Goal: Task Accomplishment & Management: Use online tool/utility

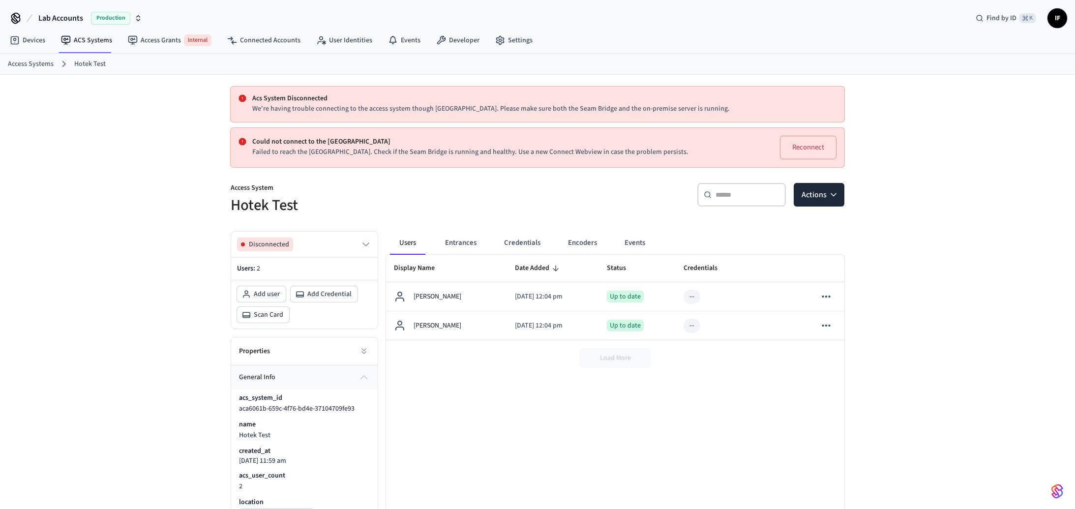
click at [139, 285] on div "Acs System Disconnected We're having trouble connecting to the access system th…" at bounding box center [537, 370] width 1075 height 590
click at [363, 355] on icon at bounding box center [364, 351] width 10 height 10
click at [357, 240] on button "Disconnected" at bounding box center [304, 244] width 135 height 14
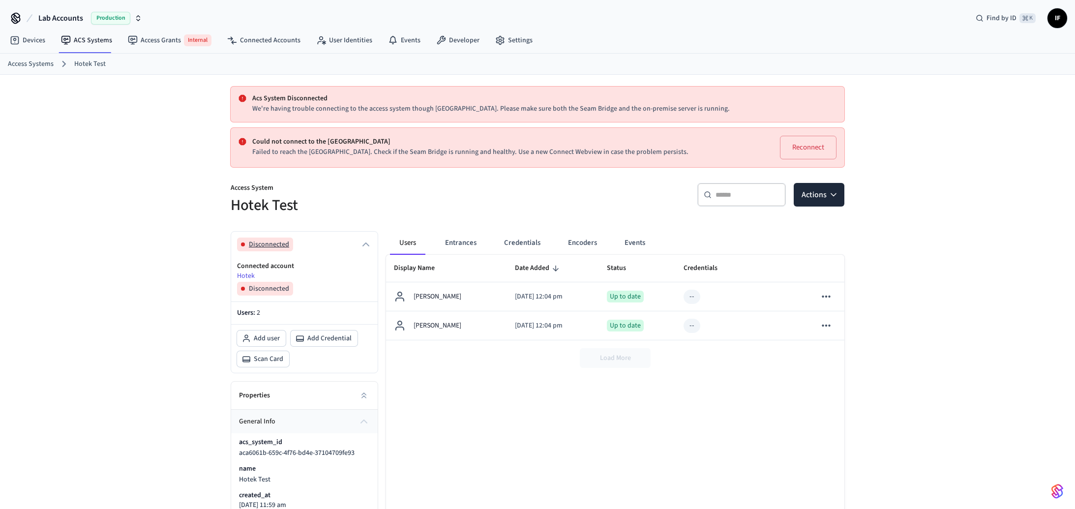
click at [357, 240] on button "Disconnected" at bounding box center [304, 244] width 135 height 14
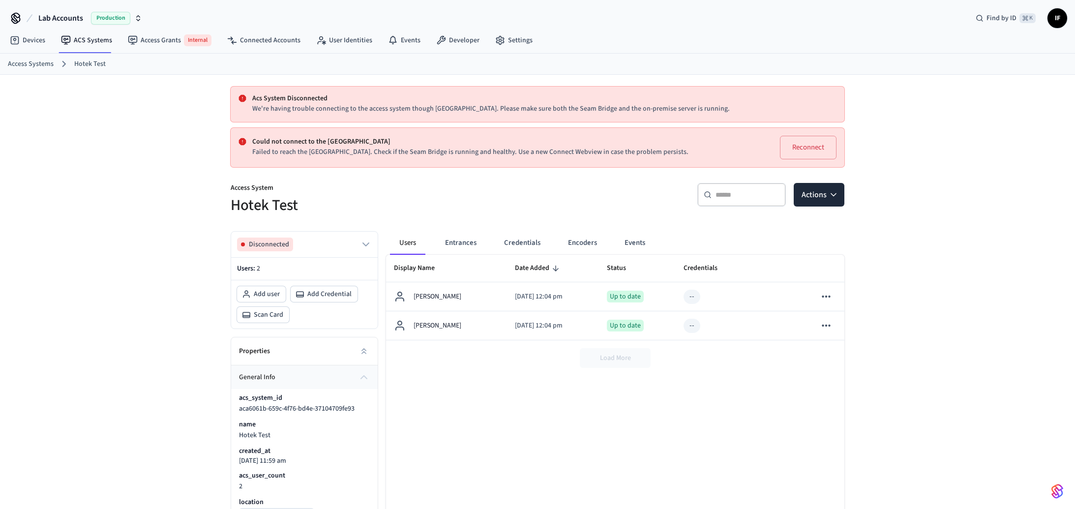
click at [357, 237] on div "Disconnected" at bounding box center [304, 245] width 146 height 26
click at [361, 243] on icon "button" at bounding box center [366, 244] width 12 height 12
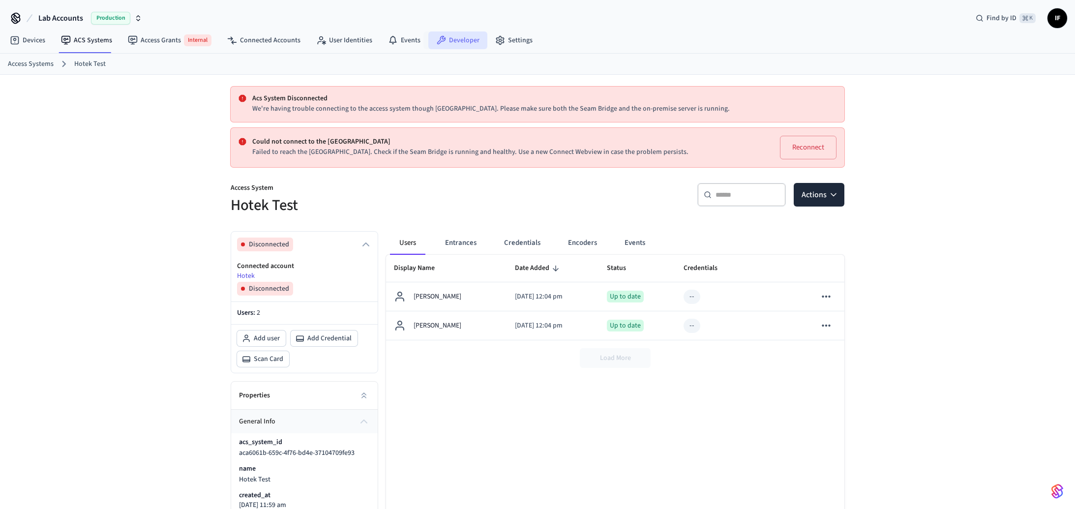
click at [453, 37] on link "Developer" at bounding box center [457, 40] width 59 height 18
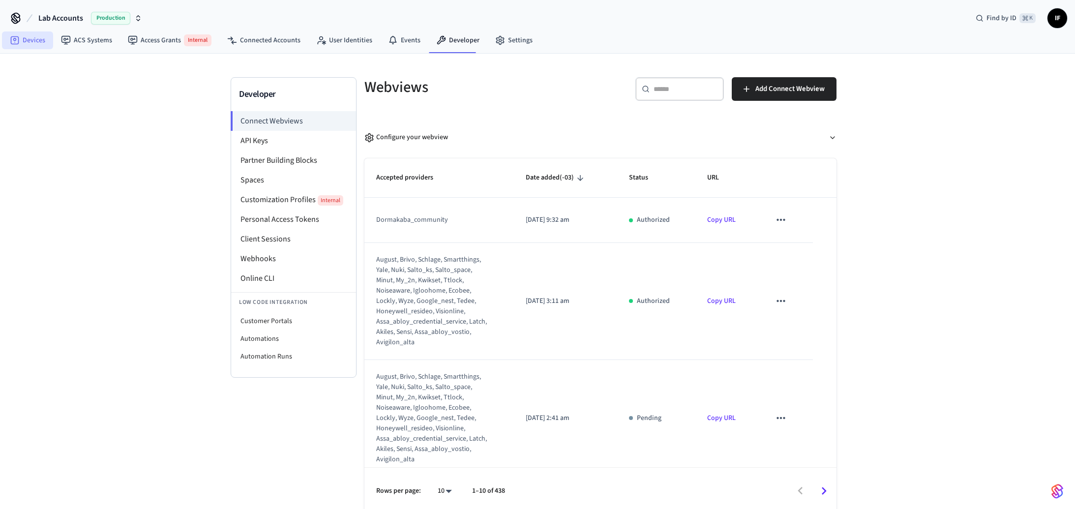
click at [47, 39] on link "Devices" at bounding box center [27, 40] width 51 height 18
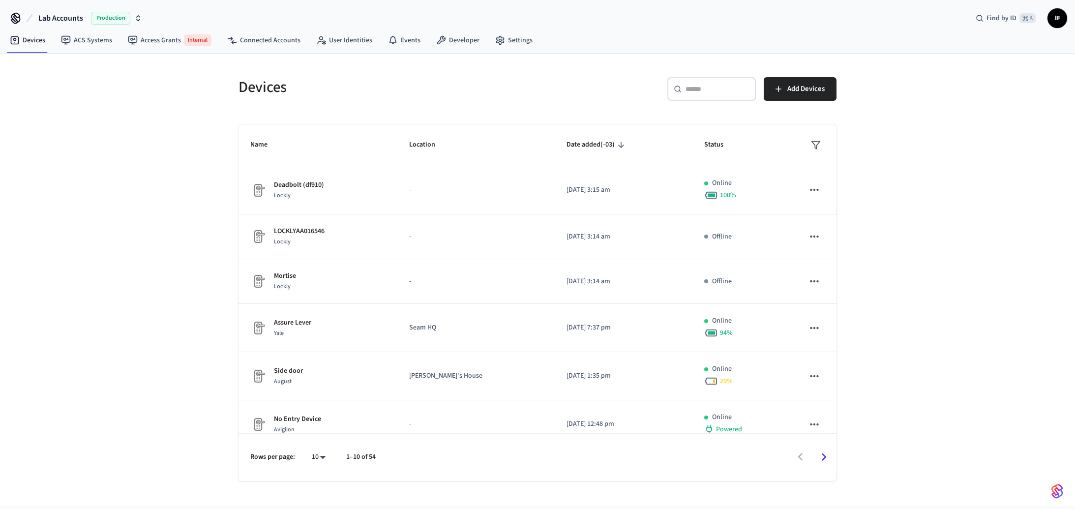
click at [137, 225] on div "Devices ​ ​ Add Devices Name Location Date added (-03) Status Deadbolt (df910) …" at bounding box center [537, 280] width 1075 height 452
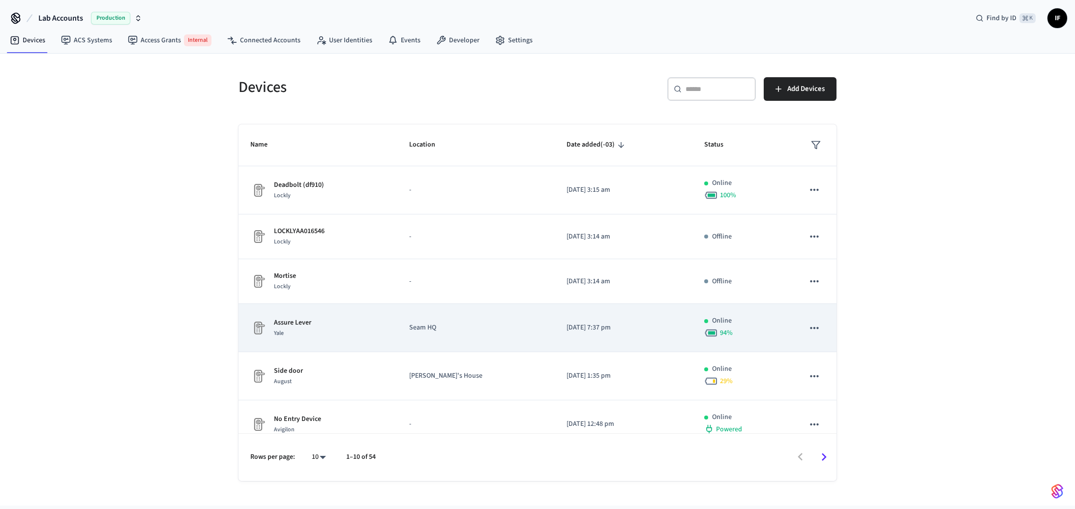
scroll to position [205, 0]
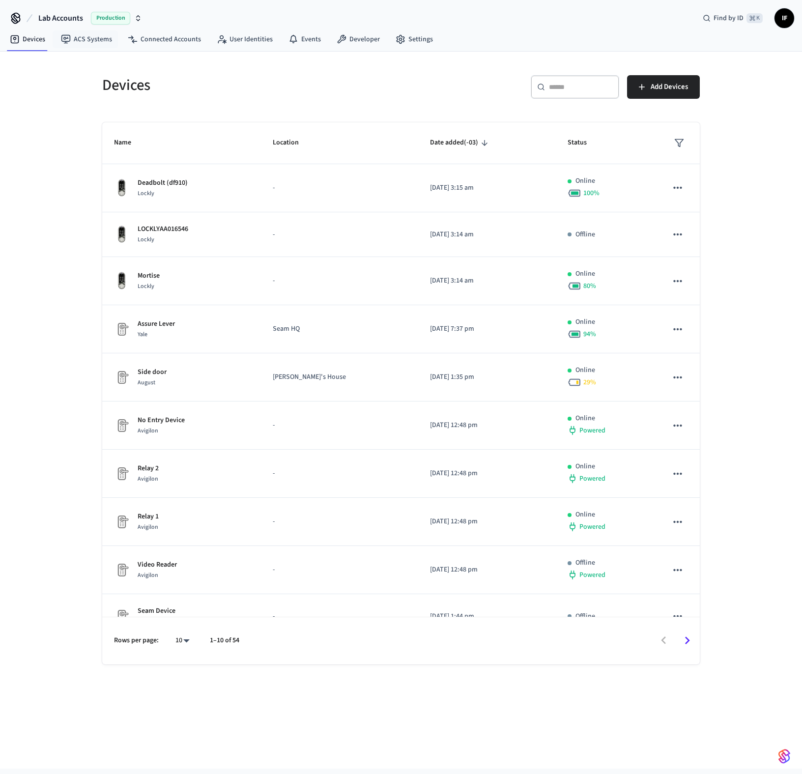
click at [117, 16] on span "Production" at bounding box center [110, 18] width 39 height 13
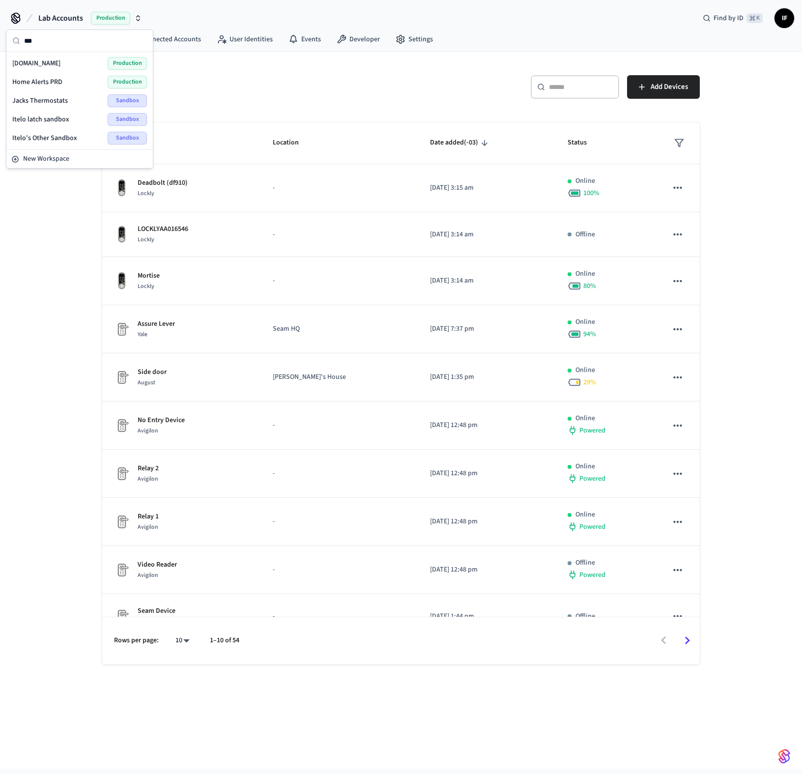
type input "***"
click at [83, 54] on div "[DOMAIN_NAME] Production" at bounding box center [79, 63] width 143 height 19
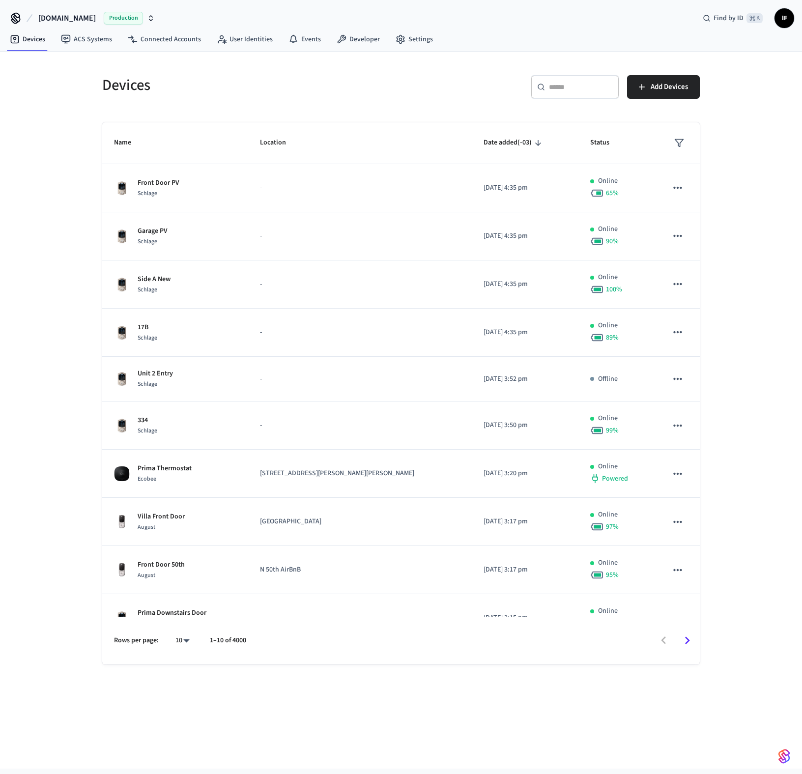
click at [731, 177] on div "Devices ​ ​ Add Devices Name Location Date added (-03) Status Front Door PV Sch…" at bounding box center [401, 410] width 802 height 717
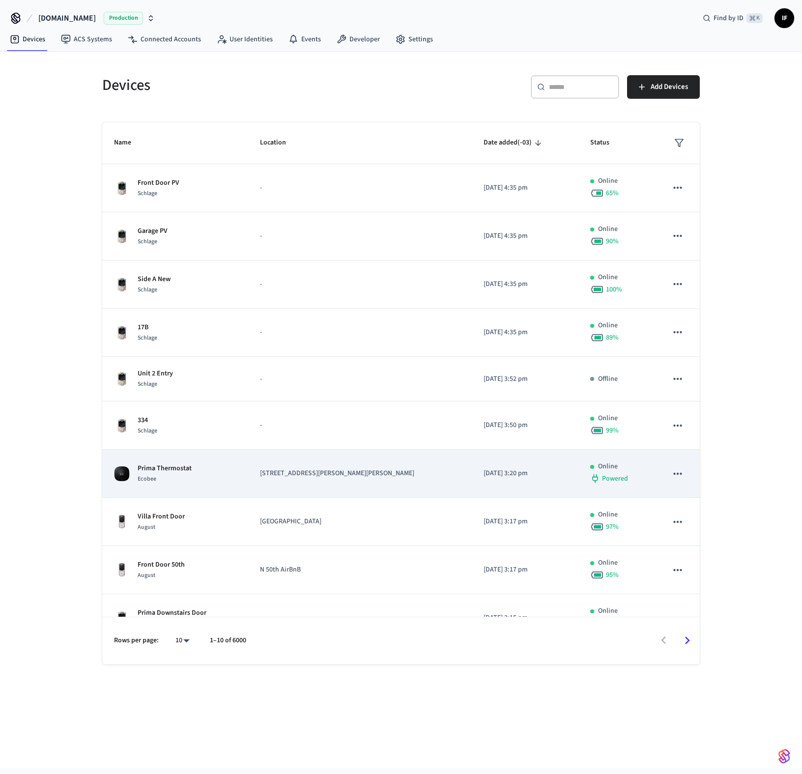
scroll to position [26, 0]
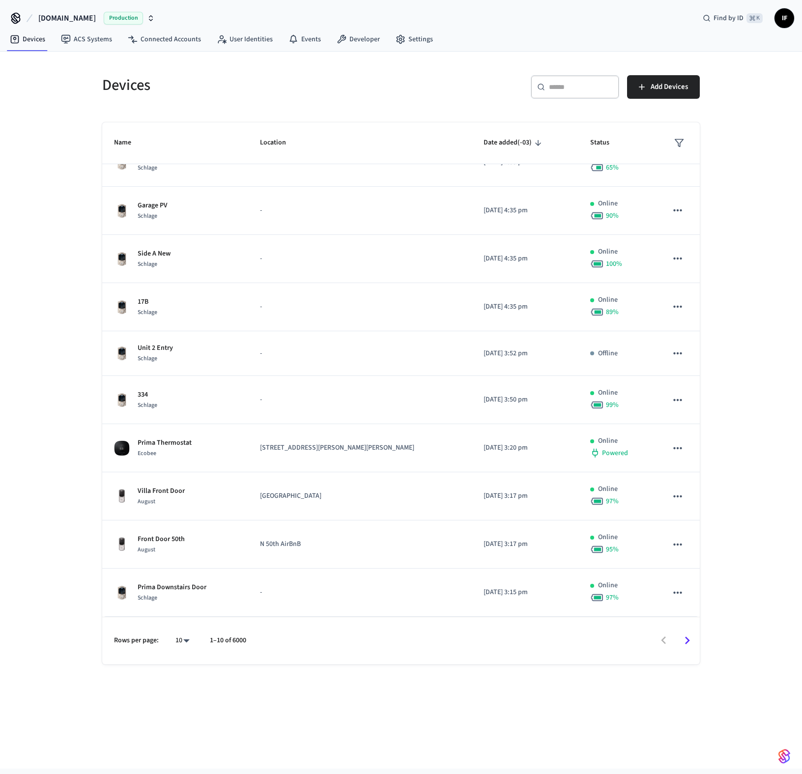
click at [592, 88] on input "text" at bounding box center [581, 87] width 64 height 10
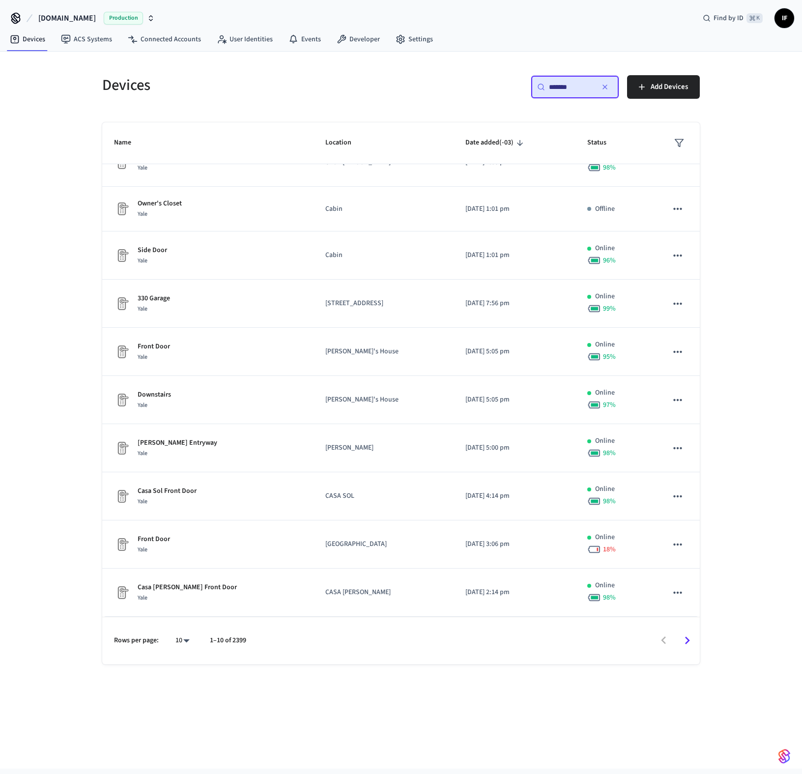
type input "*******"
click at [185, 508] on body "[DOMAIN_NAME] Production Find by ID ⌘ K IF Devices ACS Systems Connected Accoun…" at bounding box center [401, 384] width 802 height 769
click at [176, 508] on li "All" at bounding box center [179, 745] width 26 height 26
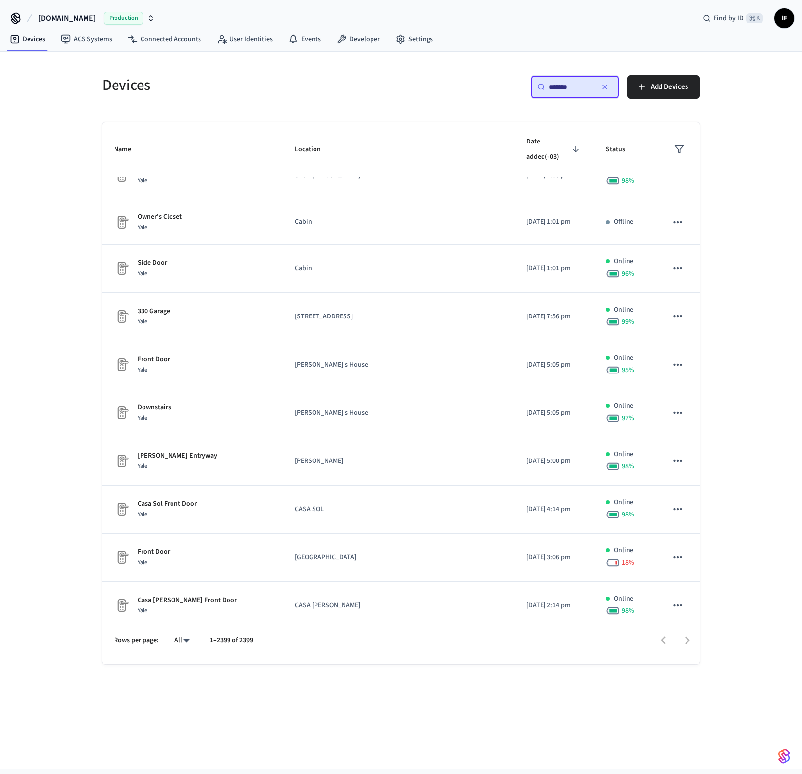
click at [174, 508] on body "[DOMAIN_NAME] Production Find by ID ⌘ K IF Devices ACS Systems Connected Accoun…" at bounding box center [401, 384] width 802 height 769
click at [79, 508] on div at bounding box center [401, 387] width 802 height 774
click at [186, 508] on body "[DOMAIN_NAME] Production Find by ID ⌘ K IF Devices ACS Systems Connected Accoun…" at bounding box center [401, 384] width 802 height 769
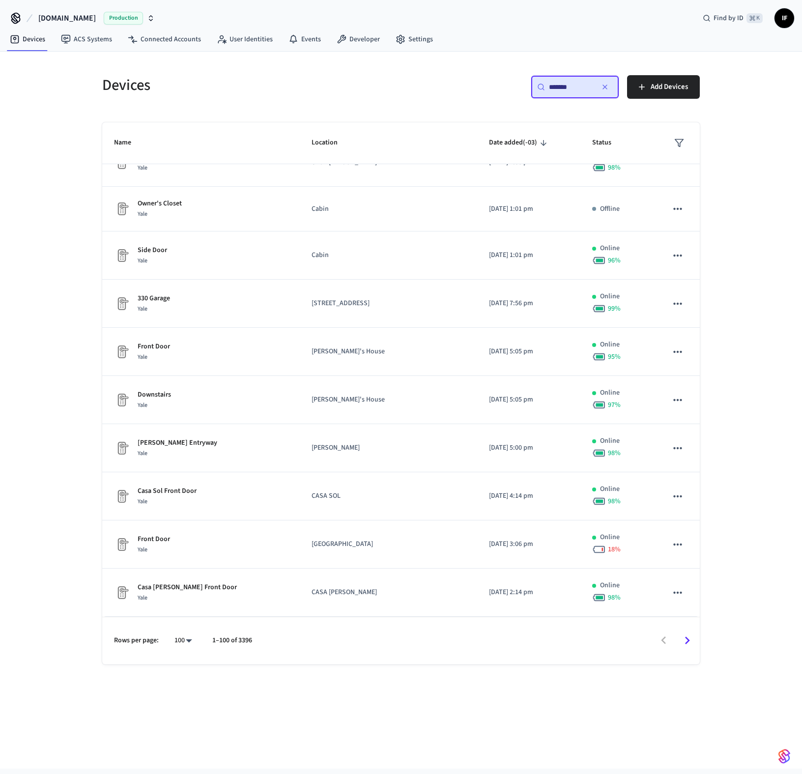
click at [179, 508] on li "100" at bounding box center [179, 690] width 20 height 15
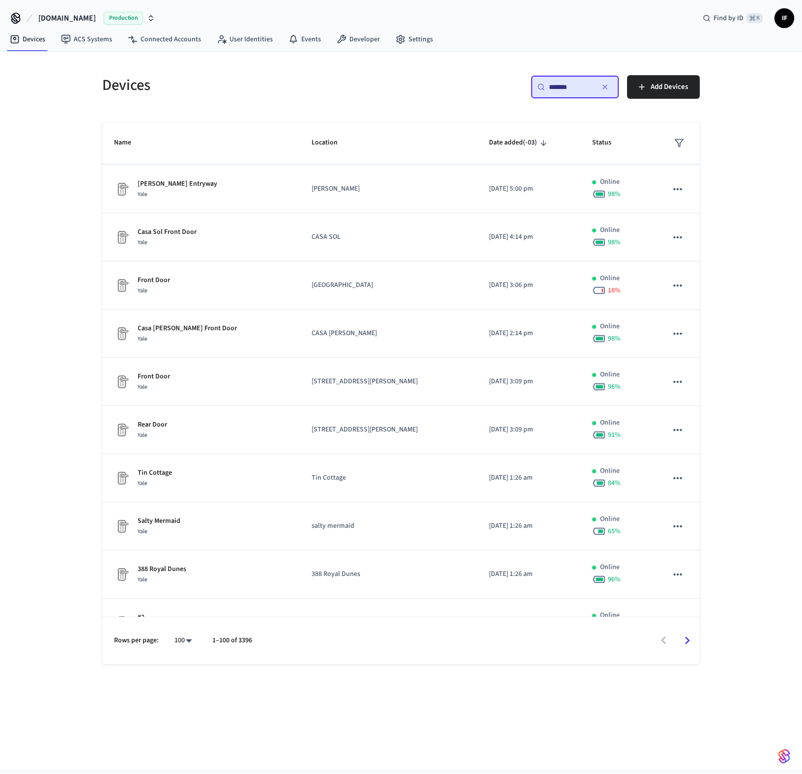
type input "***"
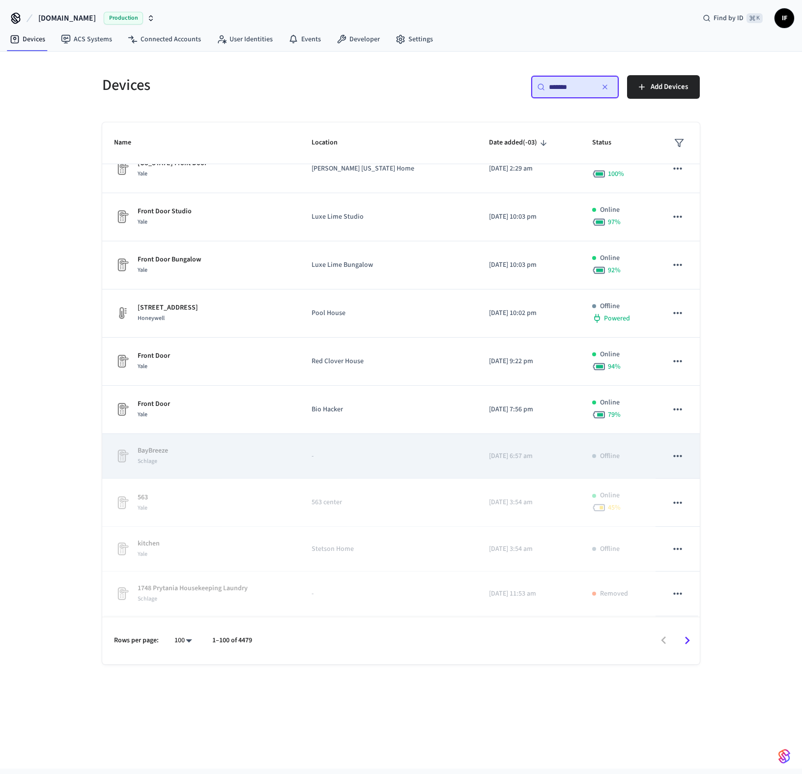
scroll to position [4597, 0]
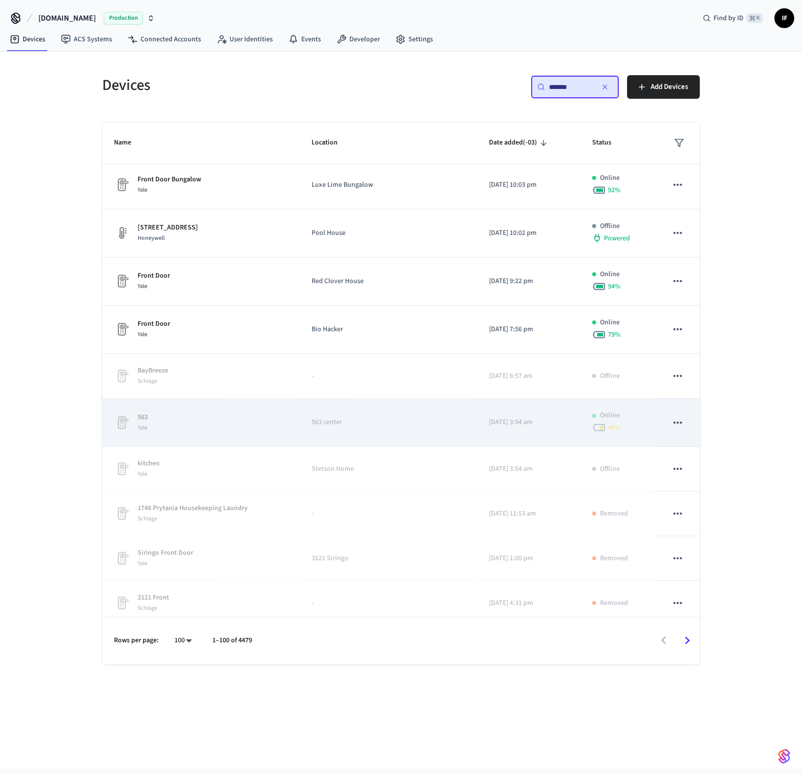
click at [678, 424] on icon "sticky table" at bounding box center [678, 422] width 13 height 13
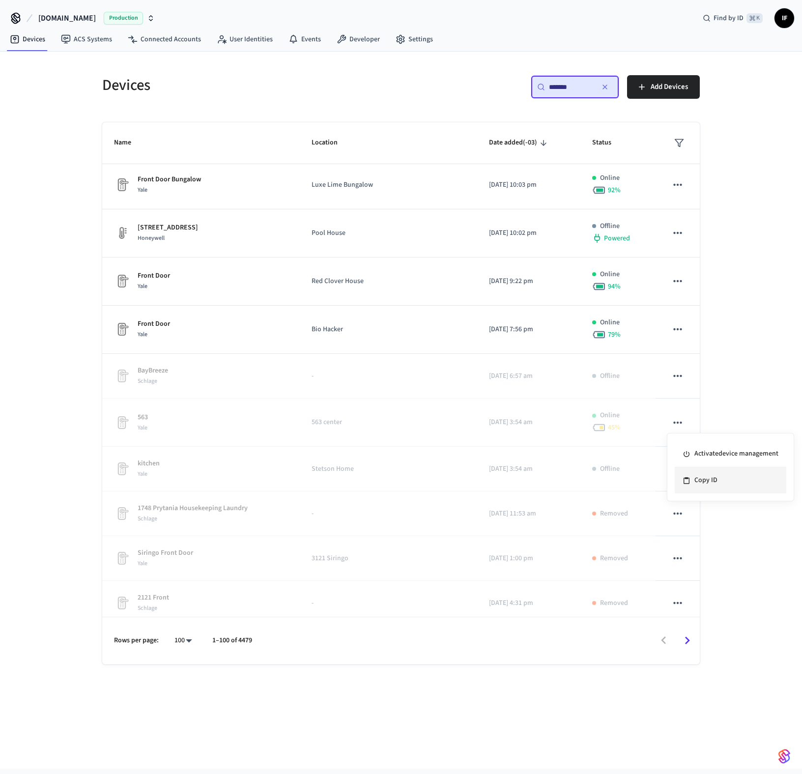
click at [707, 482] on li "Copy ID" at bounding box center [731, 481] width 112 height 26
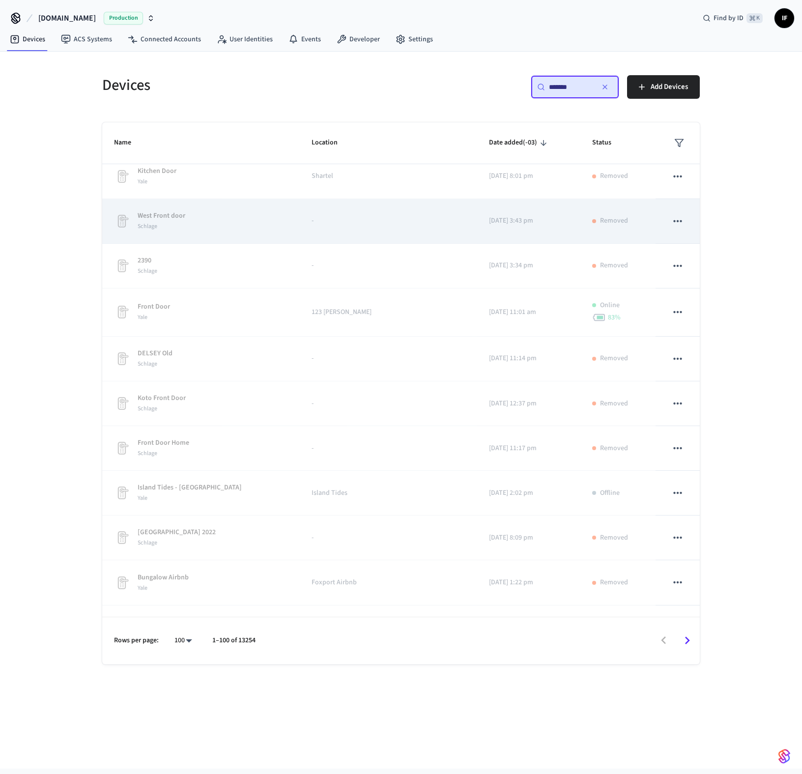
scroll to position [6889, 0]
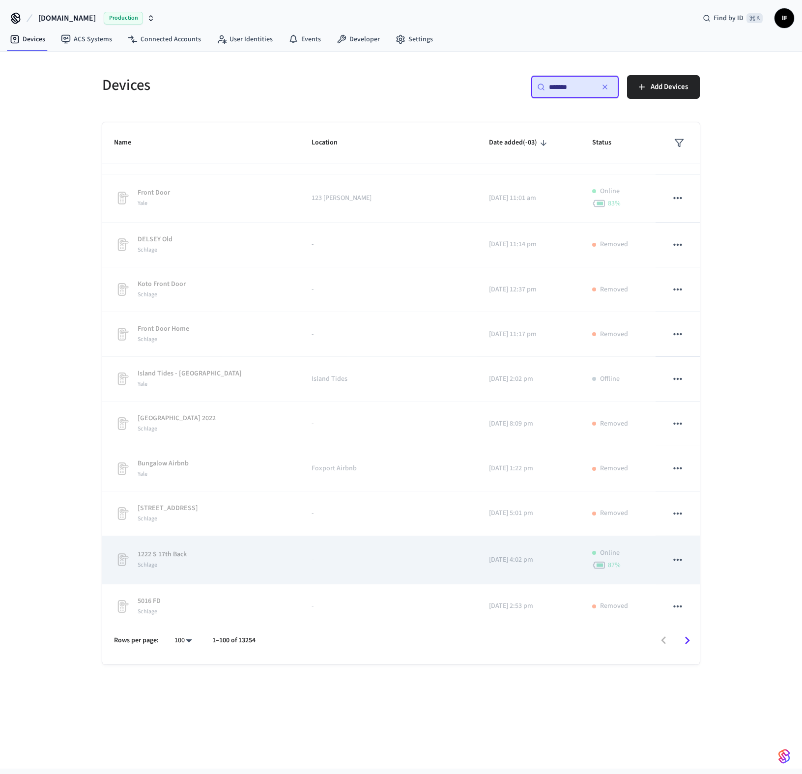
click at [687, 508] on button "sticky table" at bounding box center [678, 560] width 21 height 21
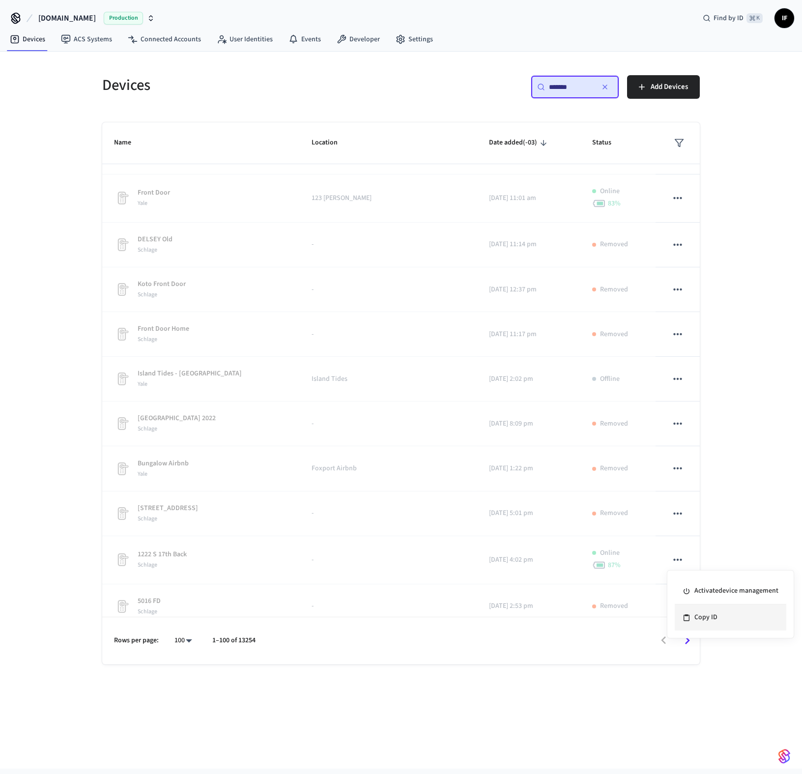
click at [709, 508] on li "Copy ID" at bounding box center [731, 618] width 112 height 26
click at [120, 19] on span "Production" at bounding box center [123, 18] width 39 height 13
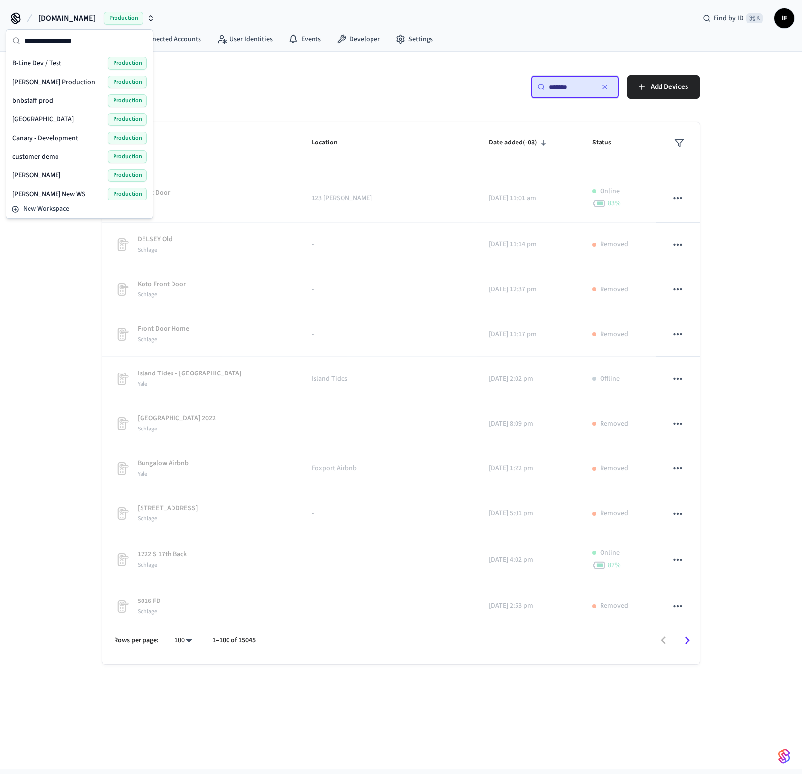
click at [83, 40] on input "text" at bounding box center [85, 41] width 123 height 22
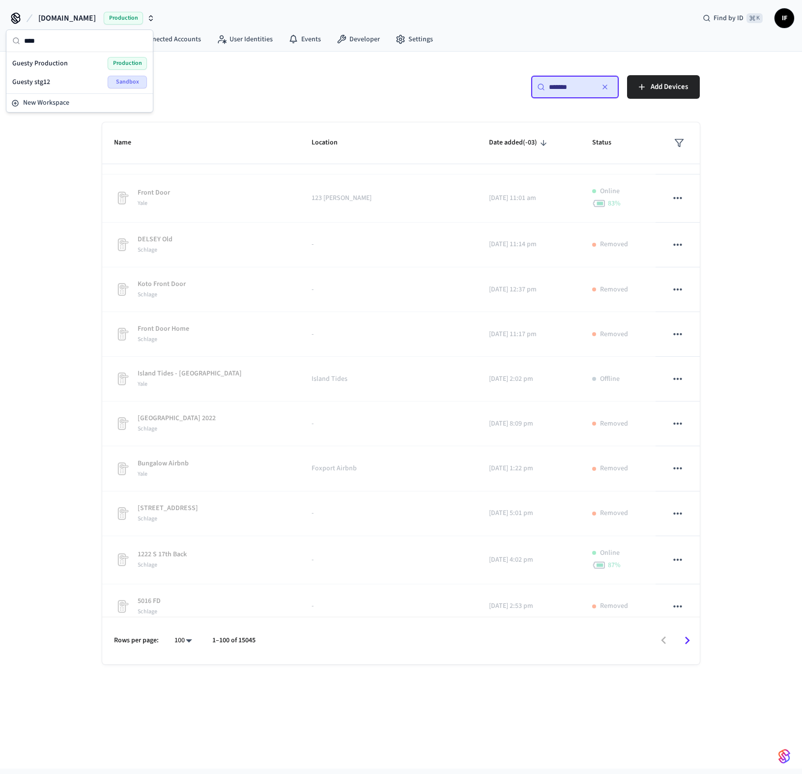
type input "****"
click at [93, 66] on div "Guesty Production Production" at bounding box center [79, 63] width 135 height 13
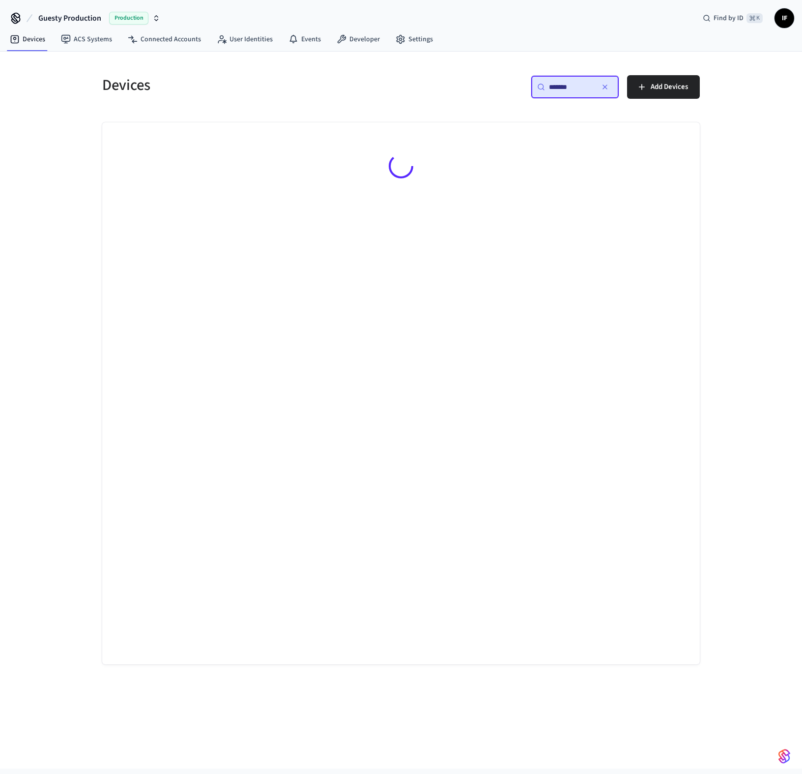
click at [592, 89] on input "*******" at bounding box center [571, 87] width 44 height 10
click at [466, 95] on div "​ ​ Add Devices" at bounding box center [553, 90] width 293 height 31
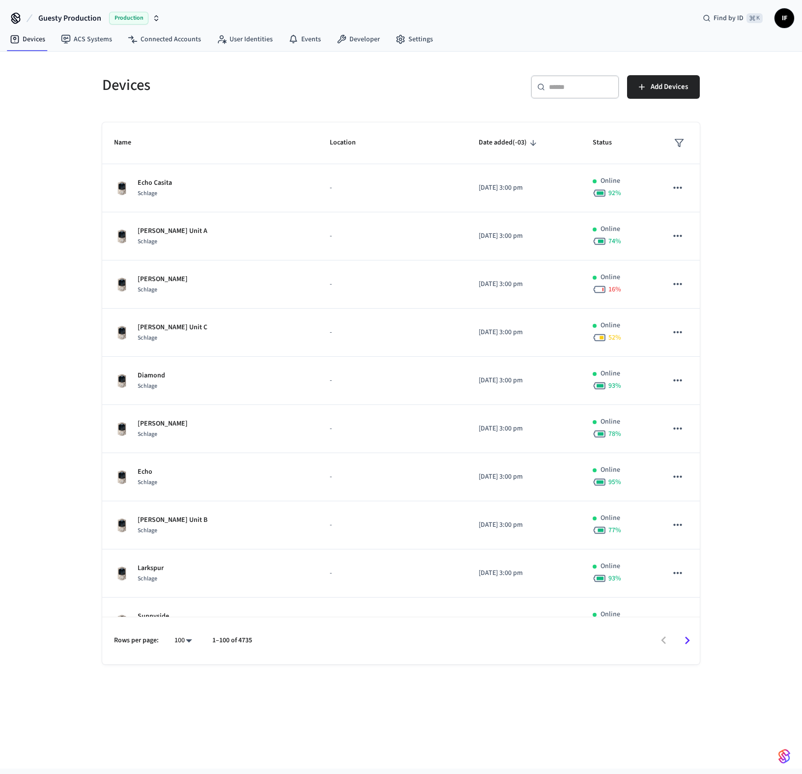
click at [601, 80] on div "​ ​" at bounding box center [575, 87] width 88 height 24
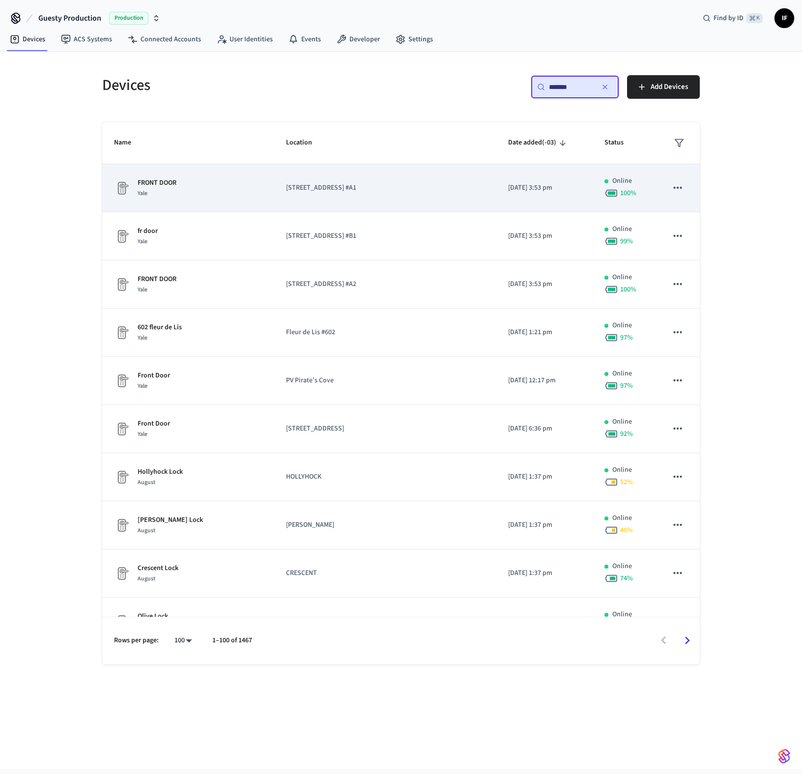
type input "*******"
click at [679, 186] on icon "sticky table" at bounding box center [678, 187] width 13 height 13
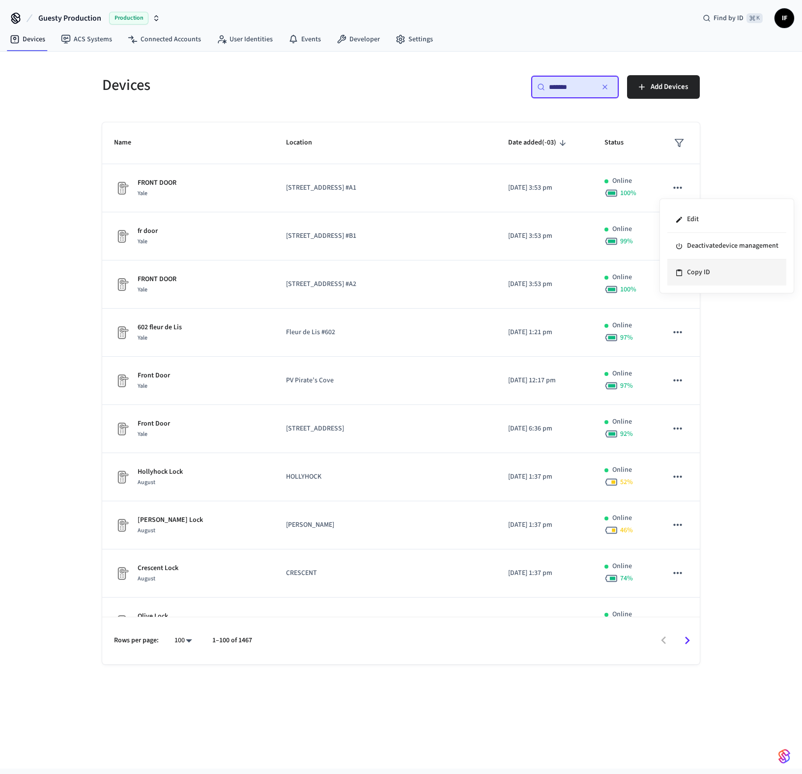
click at [698, 267] on li "Copy ID" at bounding box center [727, 273] width 119 height 26
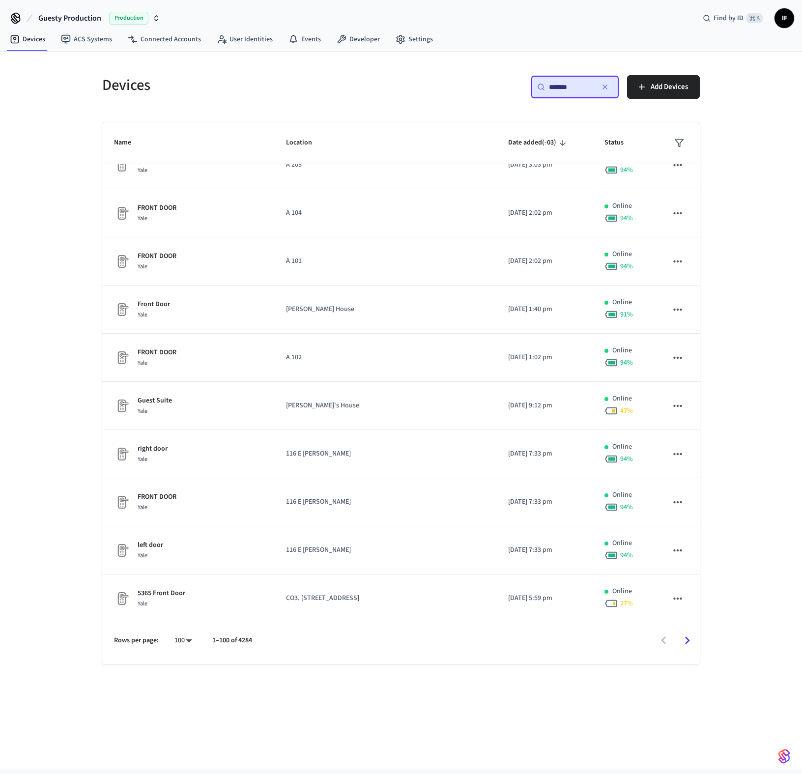
scroll to position [4355, 0]
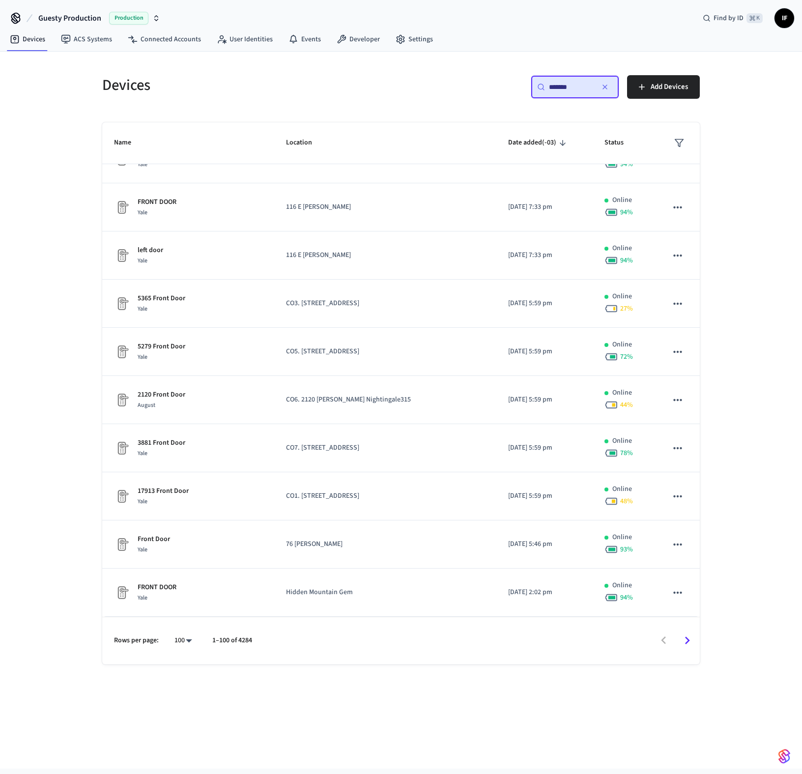
click at [178, 508] on body "Guesty Production Production Find by ID ⌘ K IF Devices ACS Systems Connected Ac…" at bounding box center [401, 384] width 802 height 769
click at [468, 508] on div at bounding box center [401, 387] width 802 height 774
click at [690, 508] on icon "Go to next page" at bounding box center [687, 640] width 15 height 15
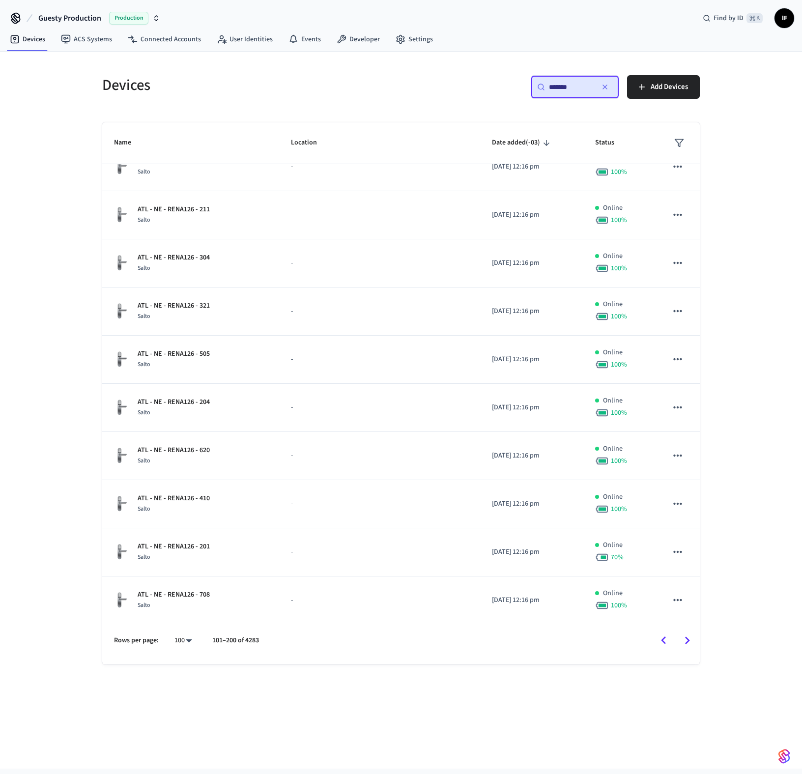
scroll to position [4099, 0]
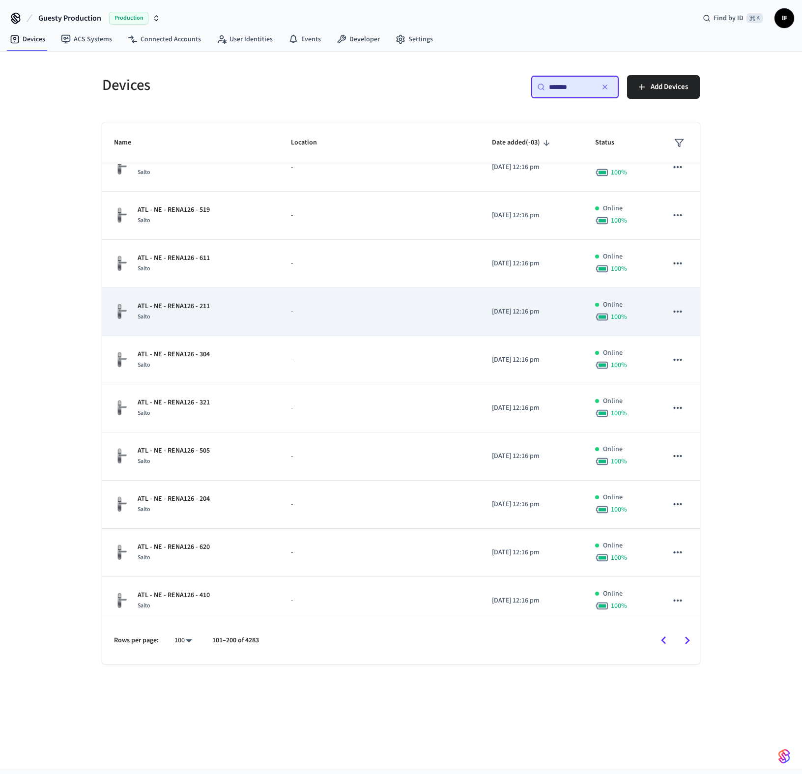
click at [680, 312] on icon "sticky table" at bounding box center [678, 311] width 13 height 13
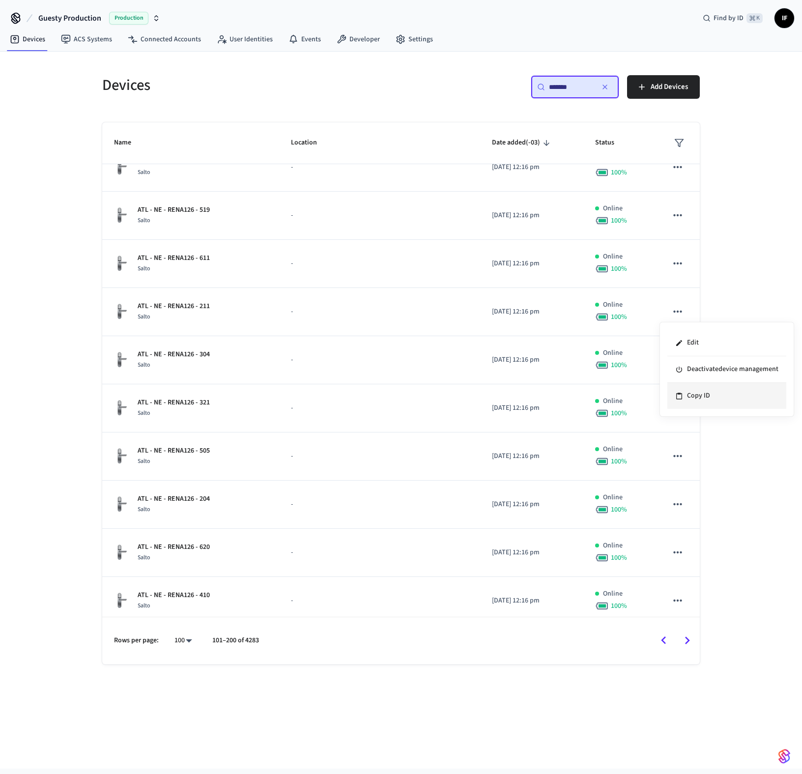
click at [693, 398] on li "Copy ID" at bounding box center [727, 396] width 119 height 26
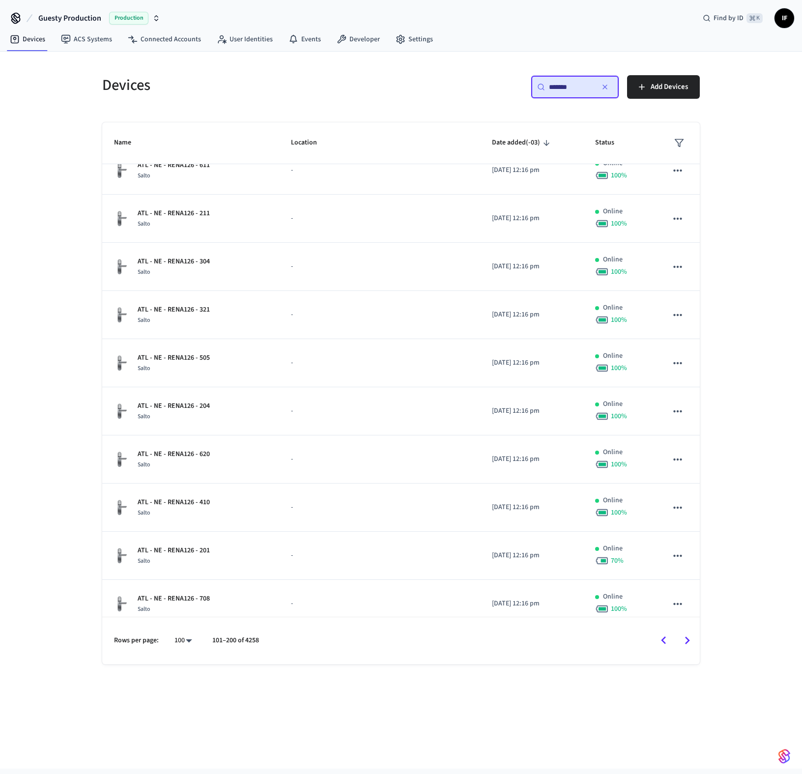
scroll to position [4006, 0]
